Goal: Find specific page/section: Find specific page/section

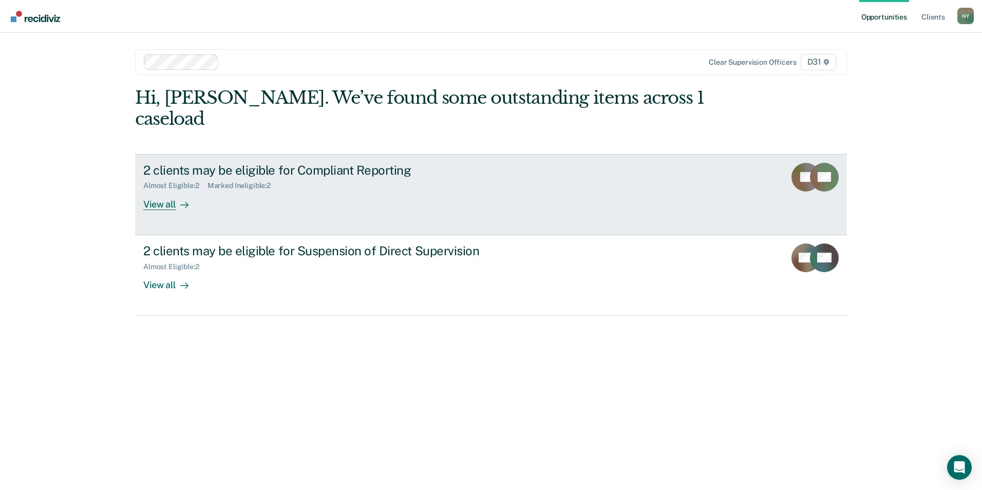
click at [162, 190] on div "View all" at bounding box center [172, 200] width 58 height 20
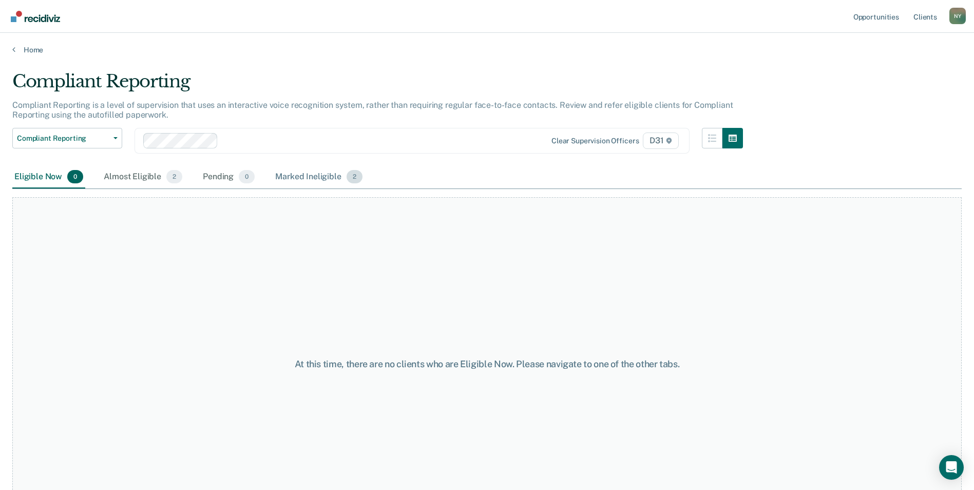
click at [300, 178] on div "Marked Ineligible 2" at bounding box center [318, 177] width 91 height 23
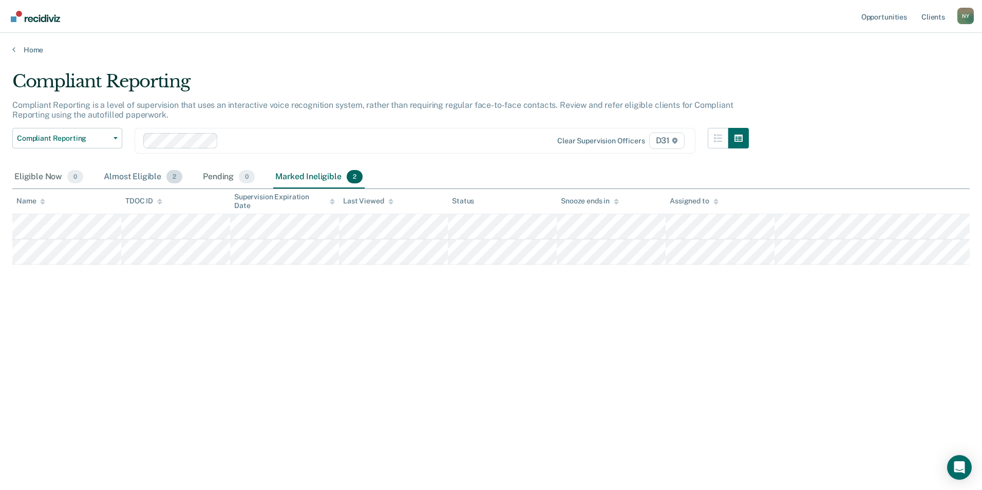
click at [130, 177] on div "Almost Eligible 2" at bounding box center [143, 177] width 83 height 23
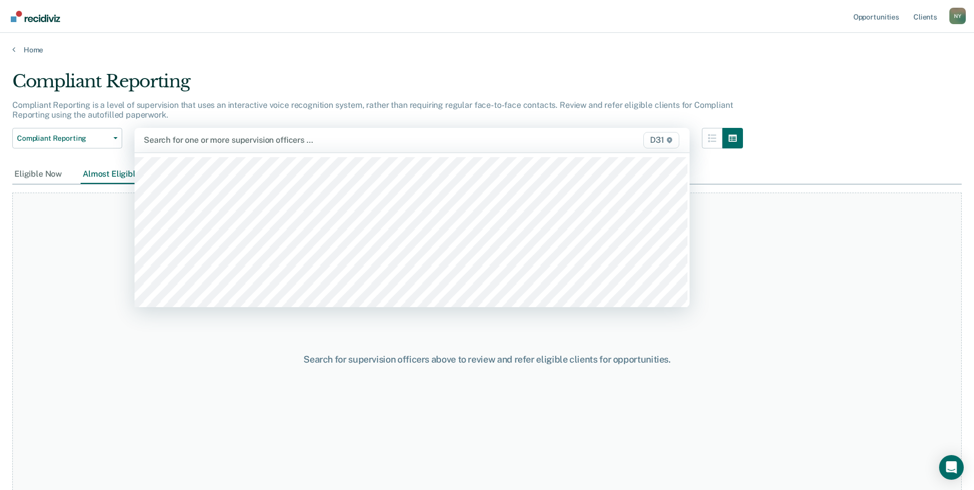
click at [186, 140] on div at bounding box center [331, 140] width 375 height 12
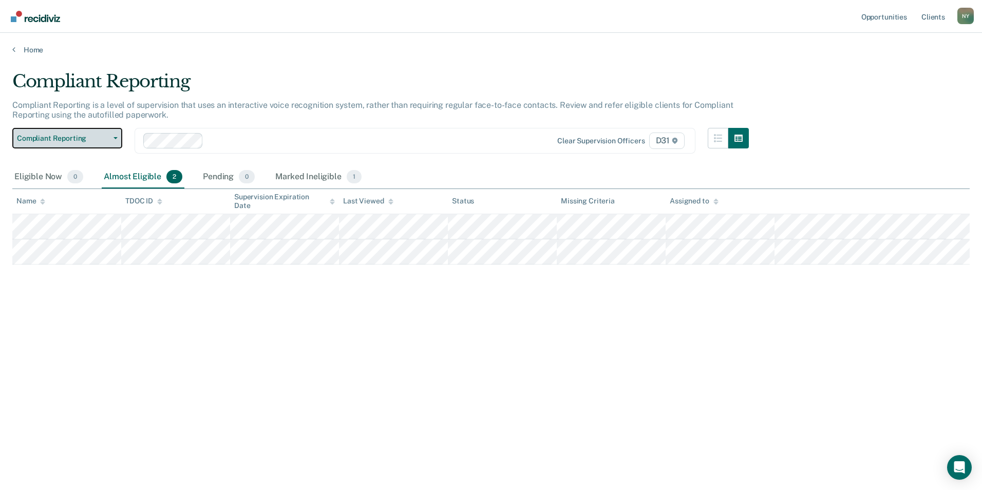
click at [115, 136] on button "Compliant Reporting" at bounding box center [67, 138] width 110 height 21
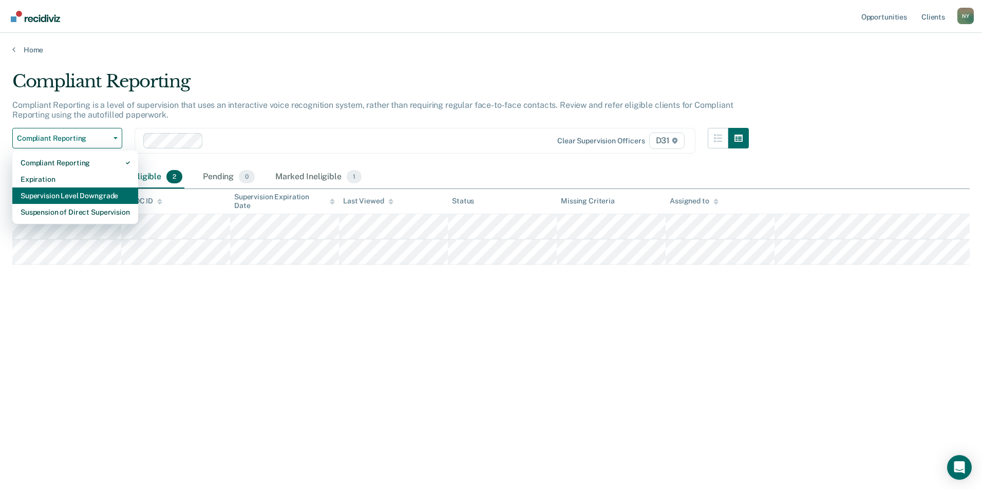
click at [105, 193] on div "Supervision Level Downgrade" at bounding box center [75, 195] width 109 height 16
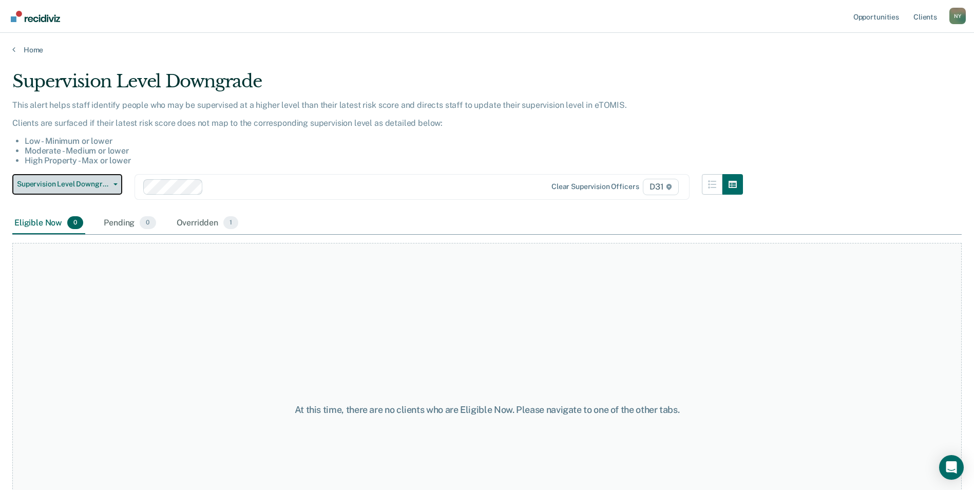
click at [113, 184] on icon "button" at bounding box center [115, 184] width 4 height 2
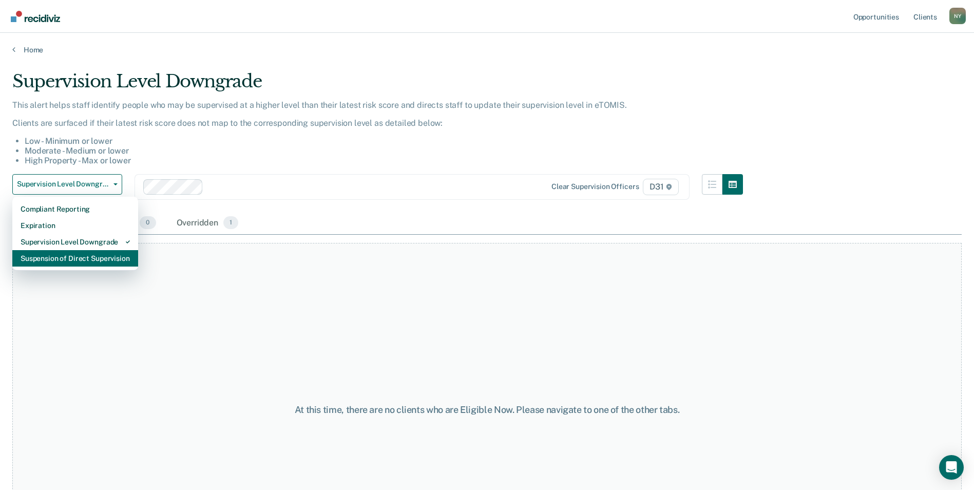
click at [79, 261] on div "Suspension of Direct Supervision" at bounding box center [75, 258] width 109 height 16
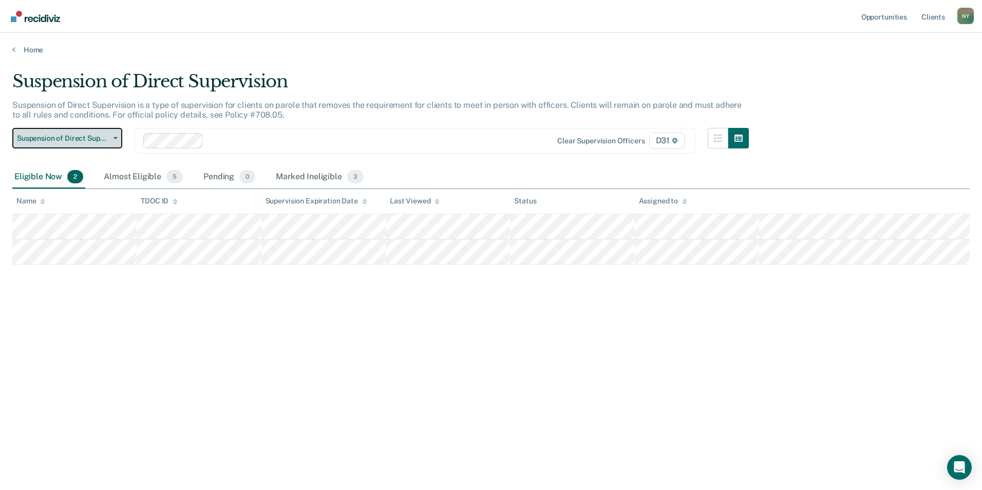
click at [118, 138] on button "Suspension of Direct Supervision" at bounding box center [67, 138] width 110 height 21
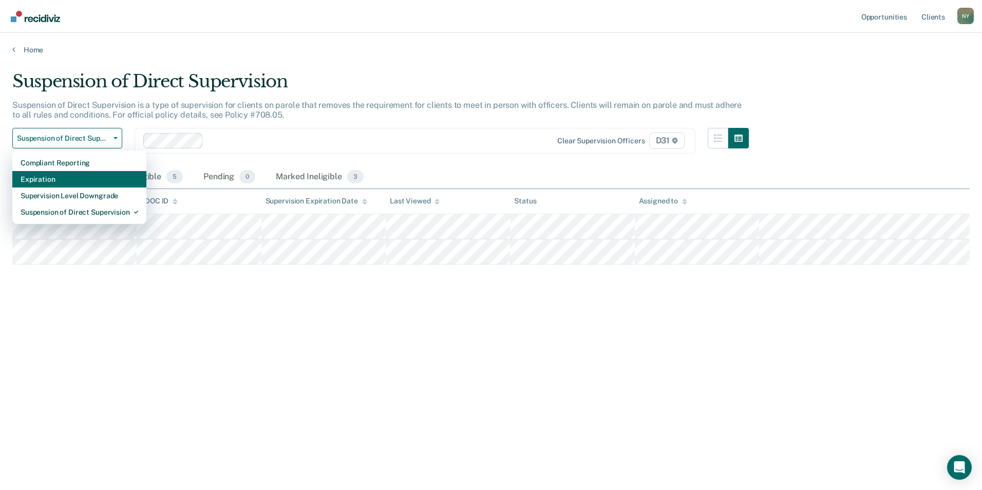
click at [93, 177] on div "Expiration" at bounding box center [80, 179] width 118 height 16
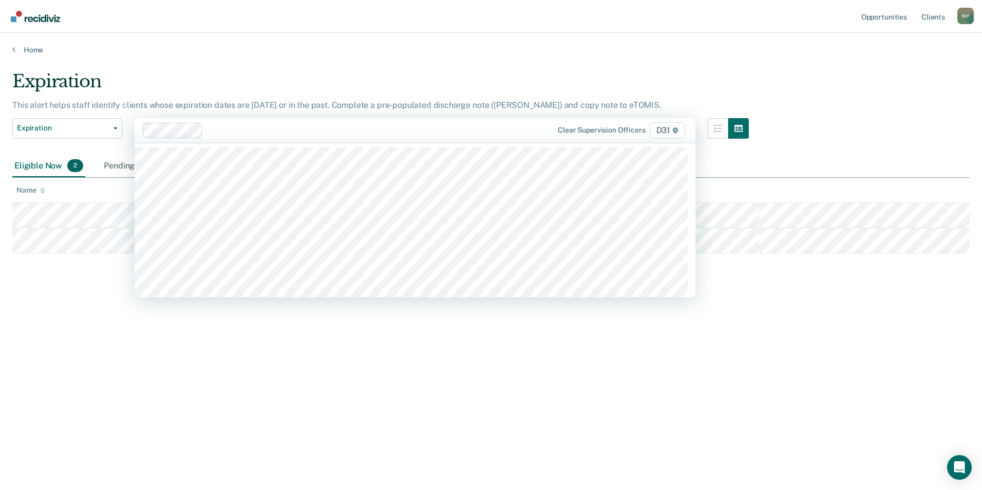
click at [235, 135] on div at bounding box center [365, 130] width 316 height 12
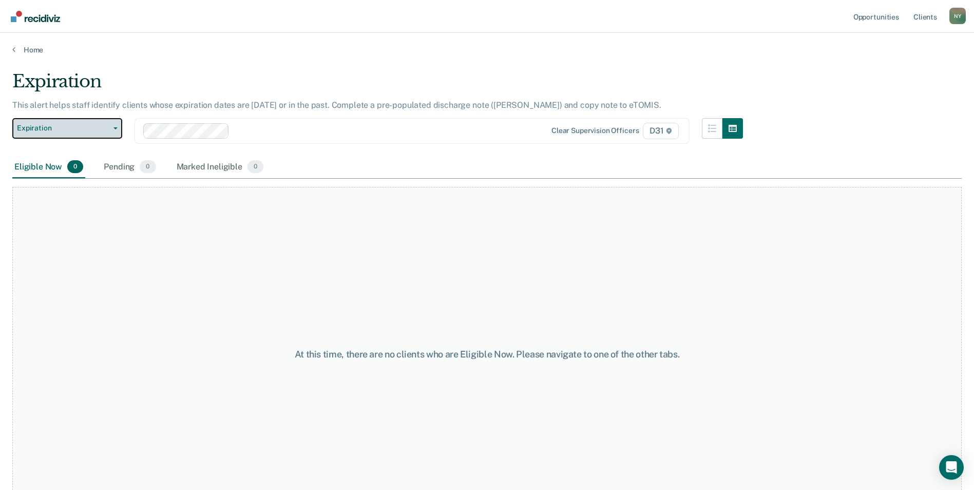
click at [119, 129] on button "Expiration" at bounding box center [67, 128] width 110 height 21
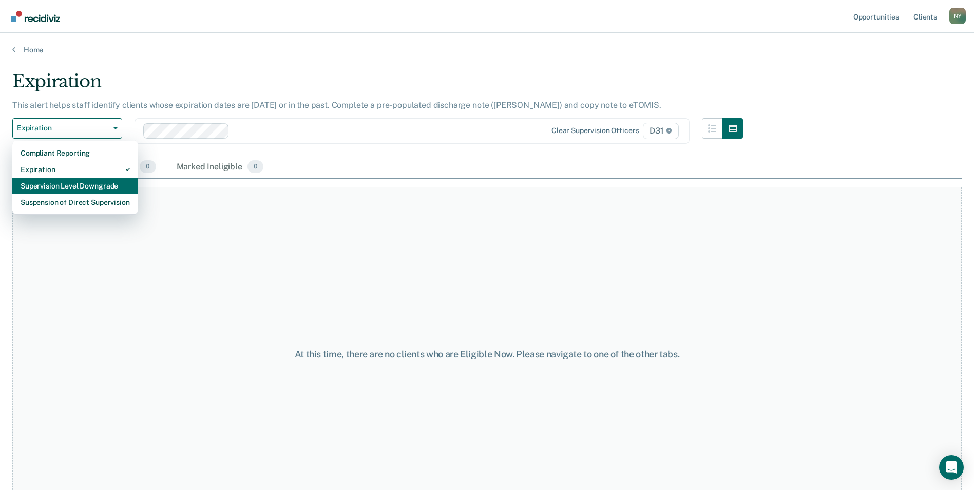
click at [67, 188] on div "Supervision Level Downgrade" at bounding box center [75, 186] width 109 height 16
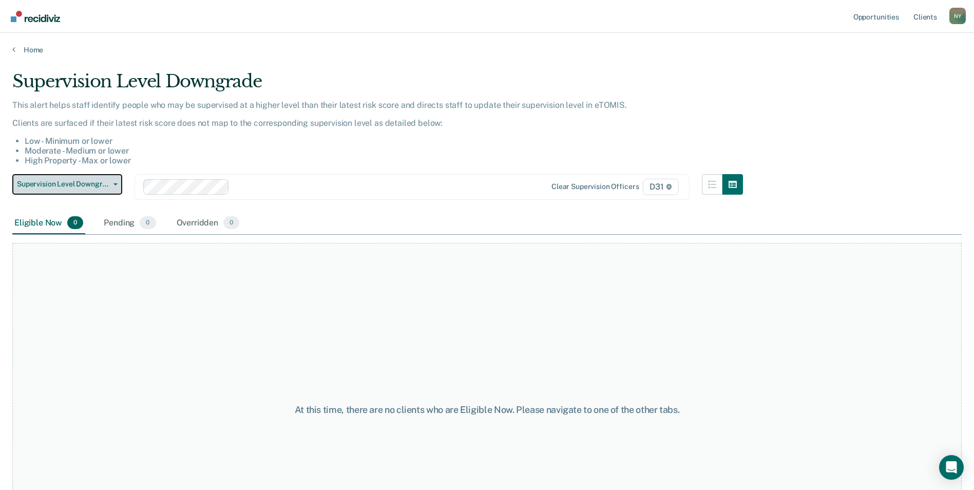
click at [117, 185] on icon "button" at bounding box center [115, 184] width 4 height 2
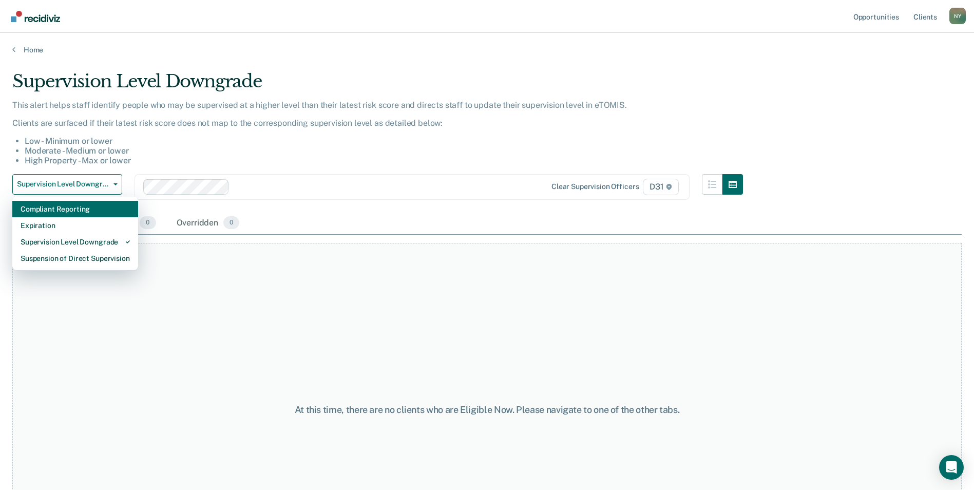
click at [57, 206] on div "Compliant Reporting" at bounding box center [75, 209] width 109 height 16
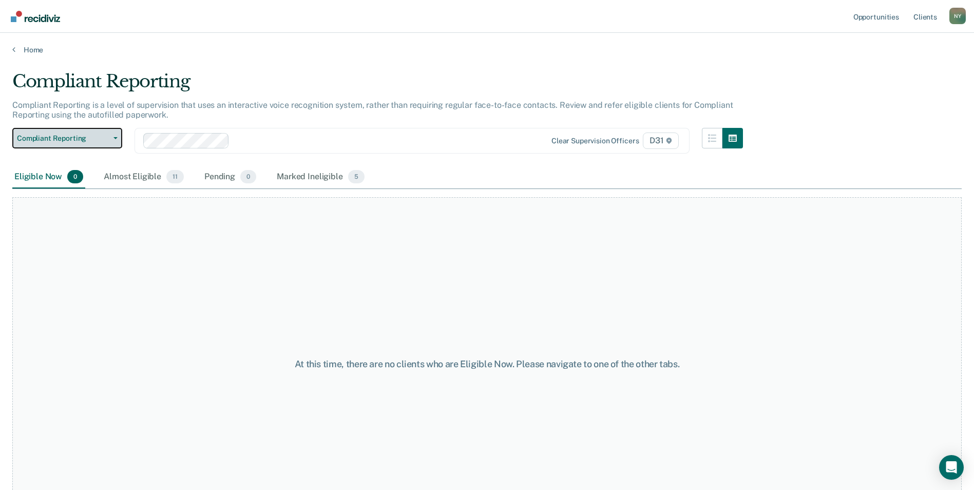
click at [117, 140] on button "Compliant Reporting" at bounding box center [67, 138] width 110 height 21
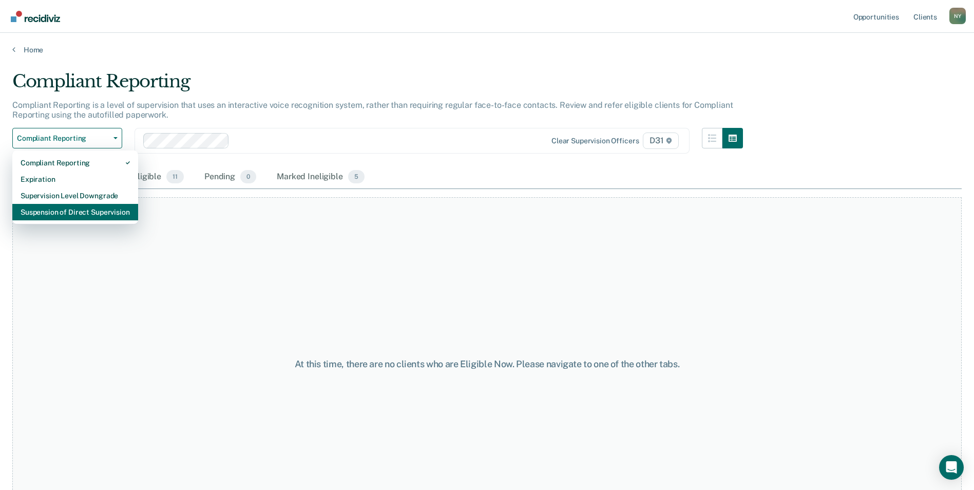
click at [72, 211] on div "Suspension of Direct Supervision" at bounding box center [75, 212] width 109 height 16
